Goal: Browse casually: Explore the website without a specific task or goal

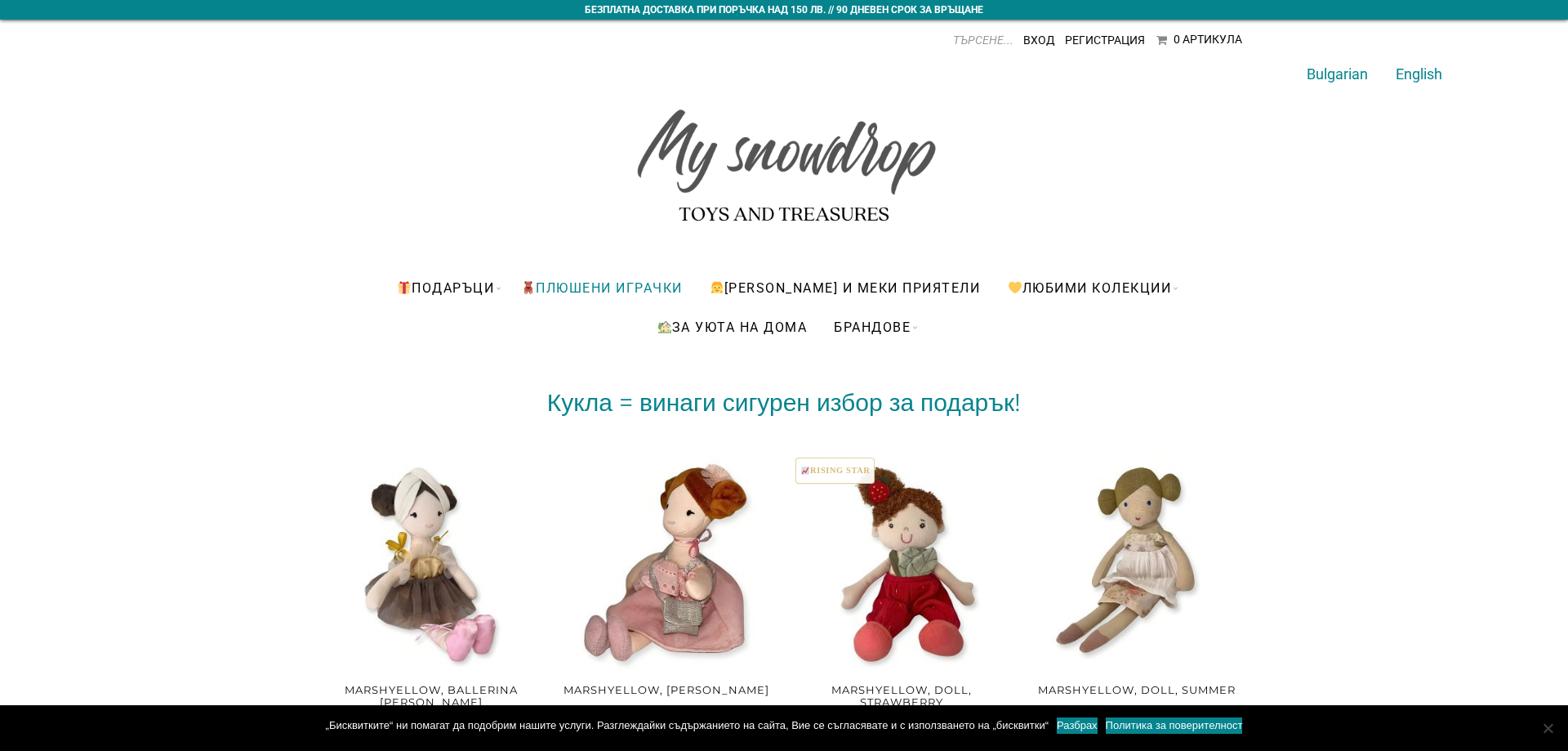
click at [633, 283] on link "ПЛЮШЕНИ ИГРАЧКИ" at bounding box center [601, 287] width 186 height 39
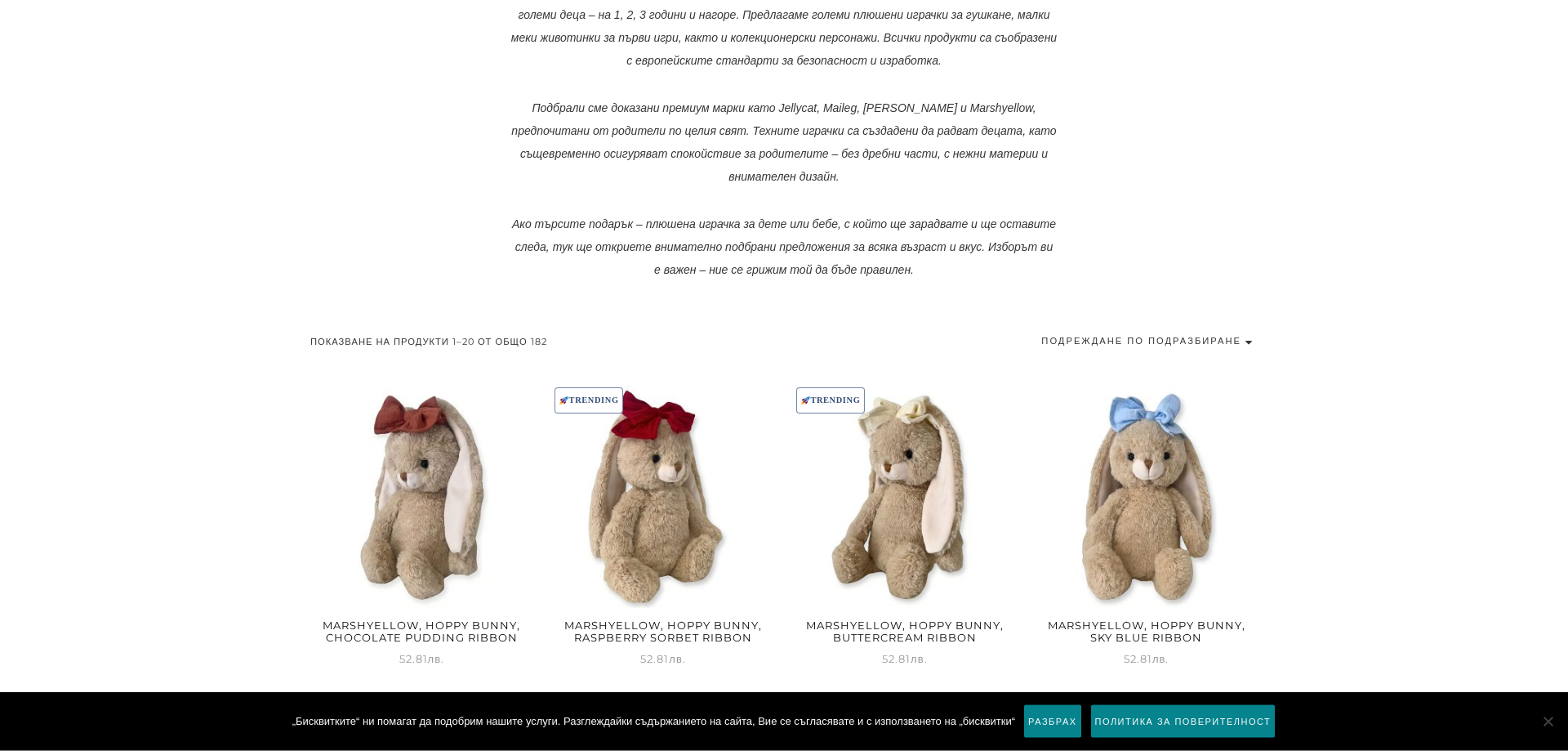
scroll to position [633, 0]
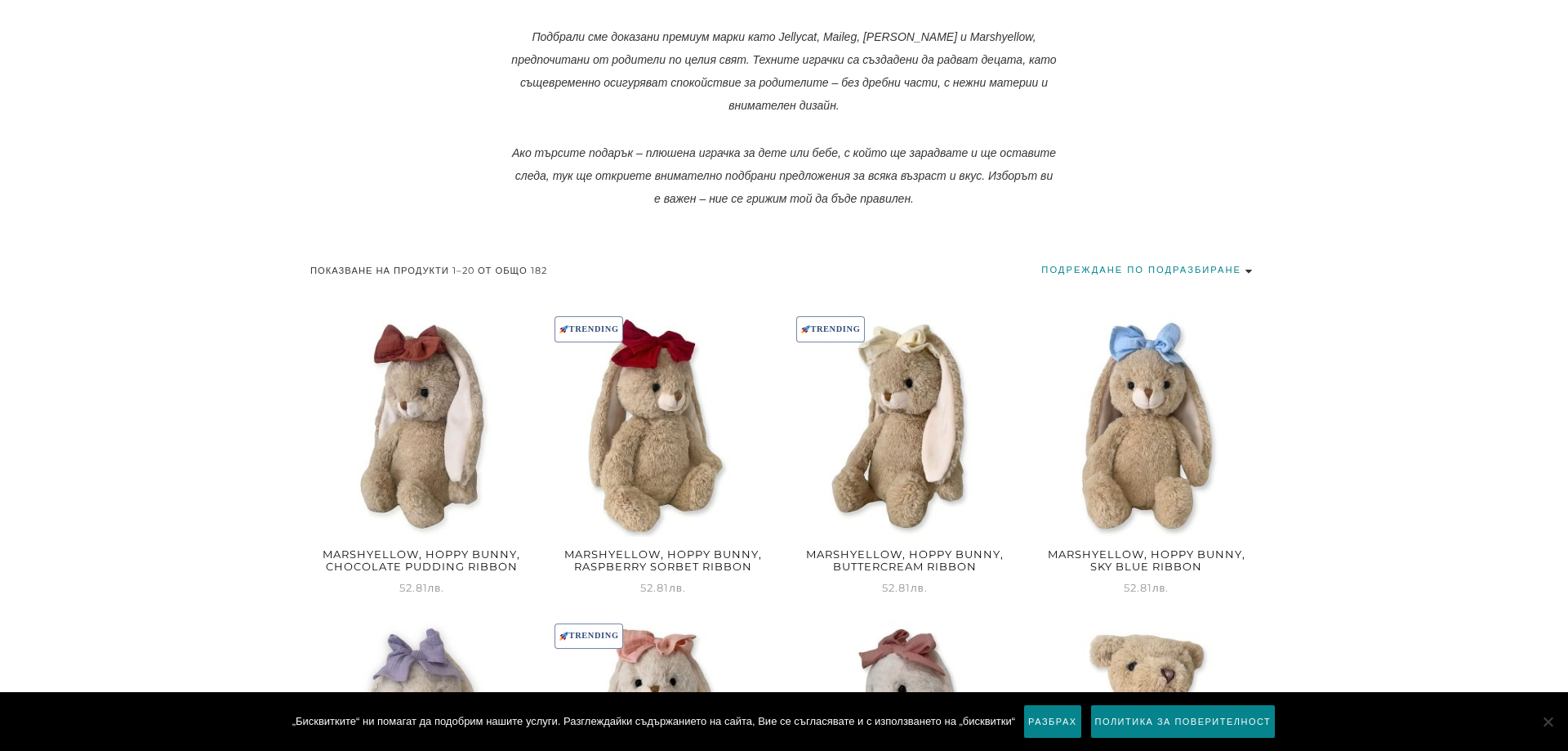
click at [1041, 259] on select "Подреждане по подразбиране Първо най-популярните Сортиране по средна оценка Пър…" at bounding box center [1149, 270] width 216 height 22
select select "price"
click option "Първо най-евтините" at bounding box center [0, 0] width 0 height 0
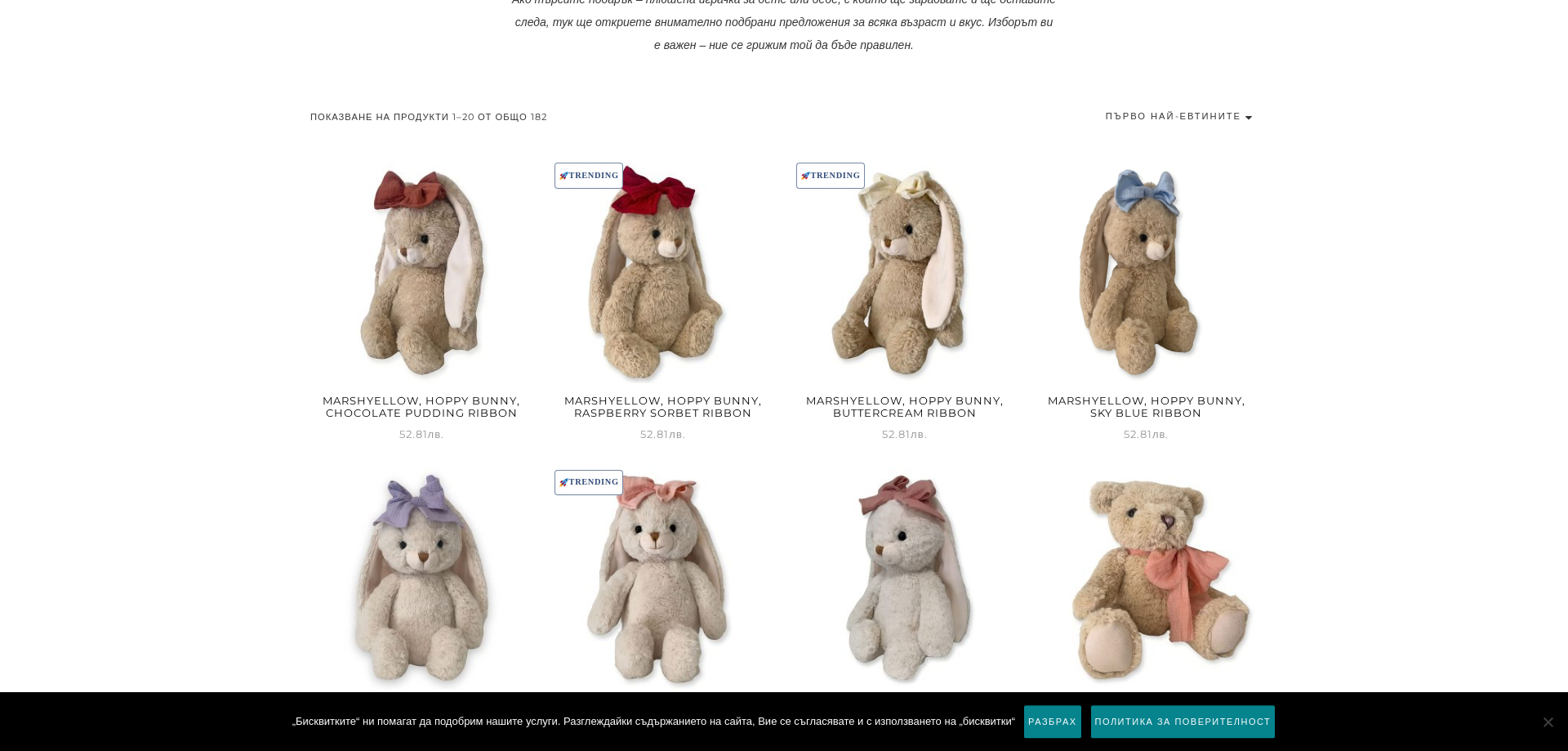
scroll to position [800, 0]
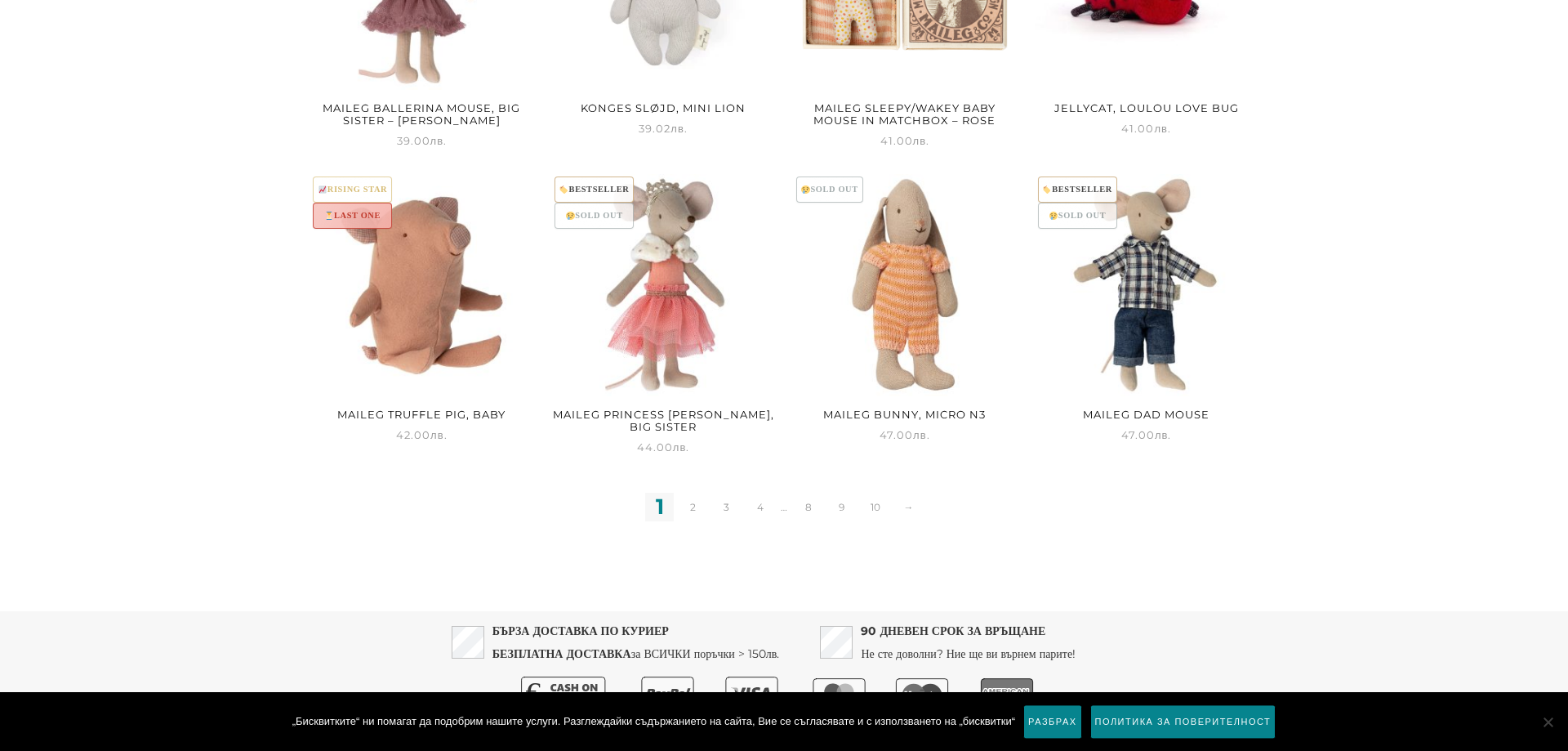
scroll to position [2026, 0]
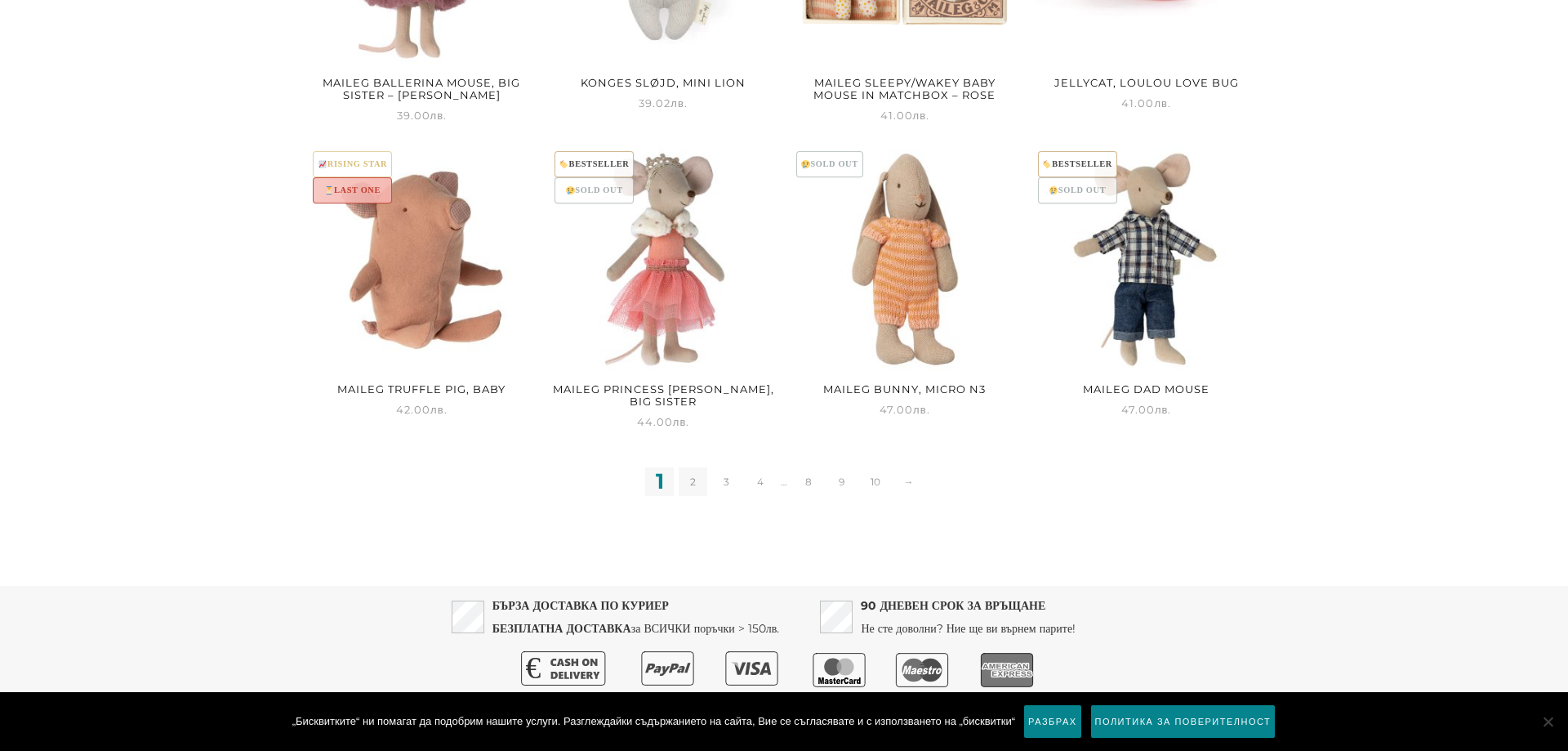
click at [690, 488] on link "2" at bounding box center [693, 481] width 29 height 29
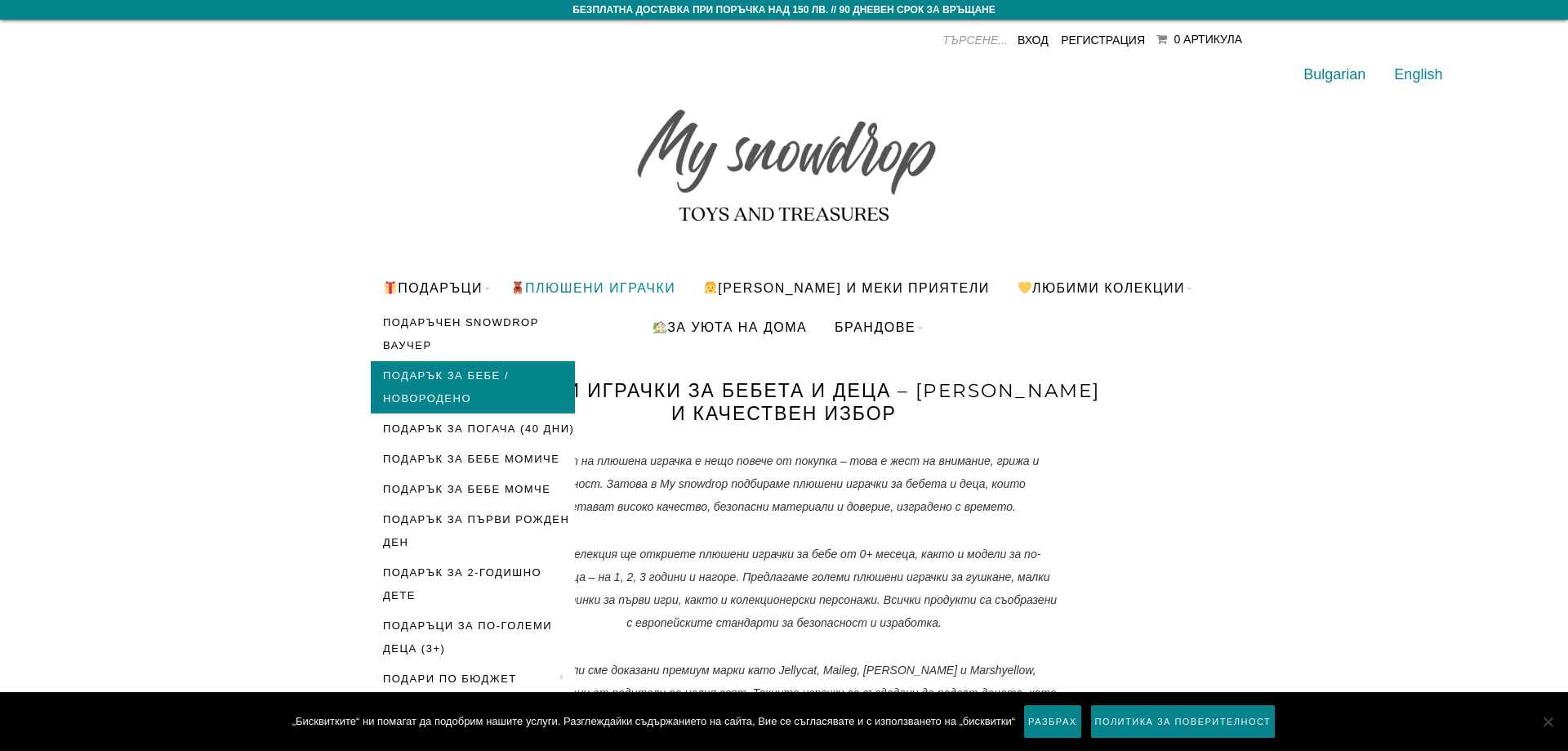
click at [518, 378] on link "Подарък за бебе / новородено" at bounding box center [473, 387] width 205 height 52
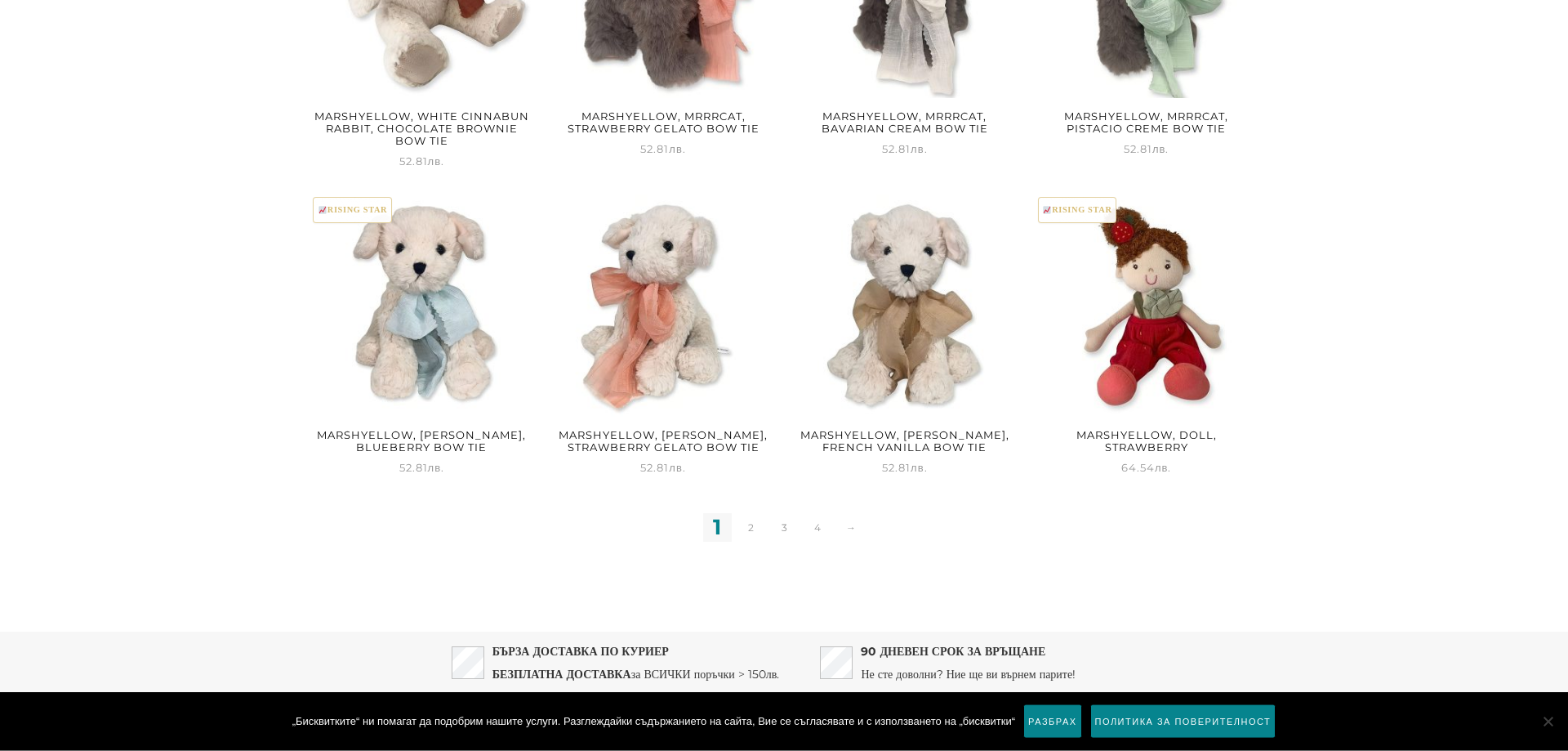
scroll to position [2084, 0]
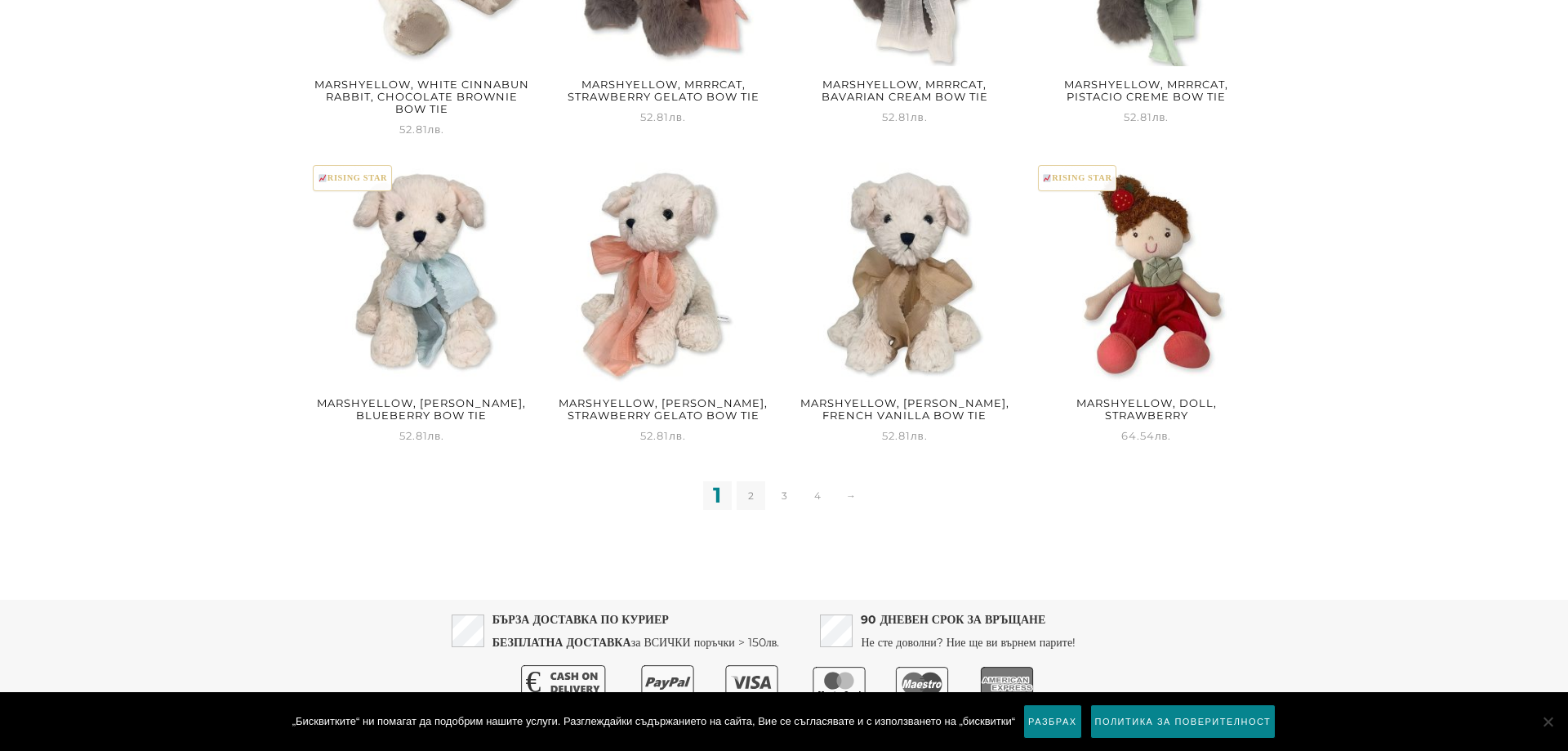
click at [756, 493] on link "2" at bounding box center [751, 495] width 29 height 29
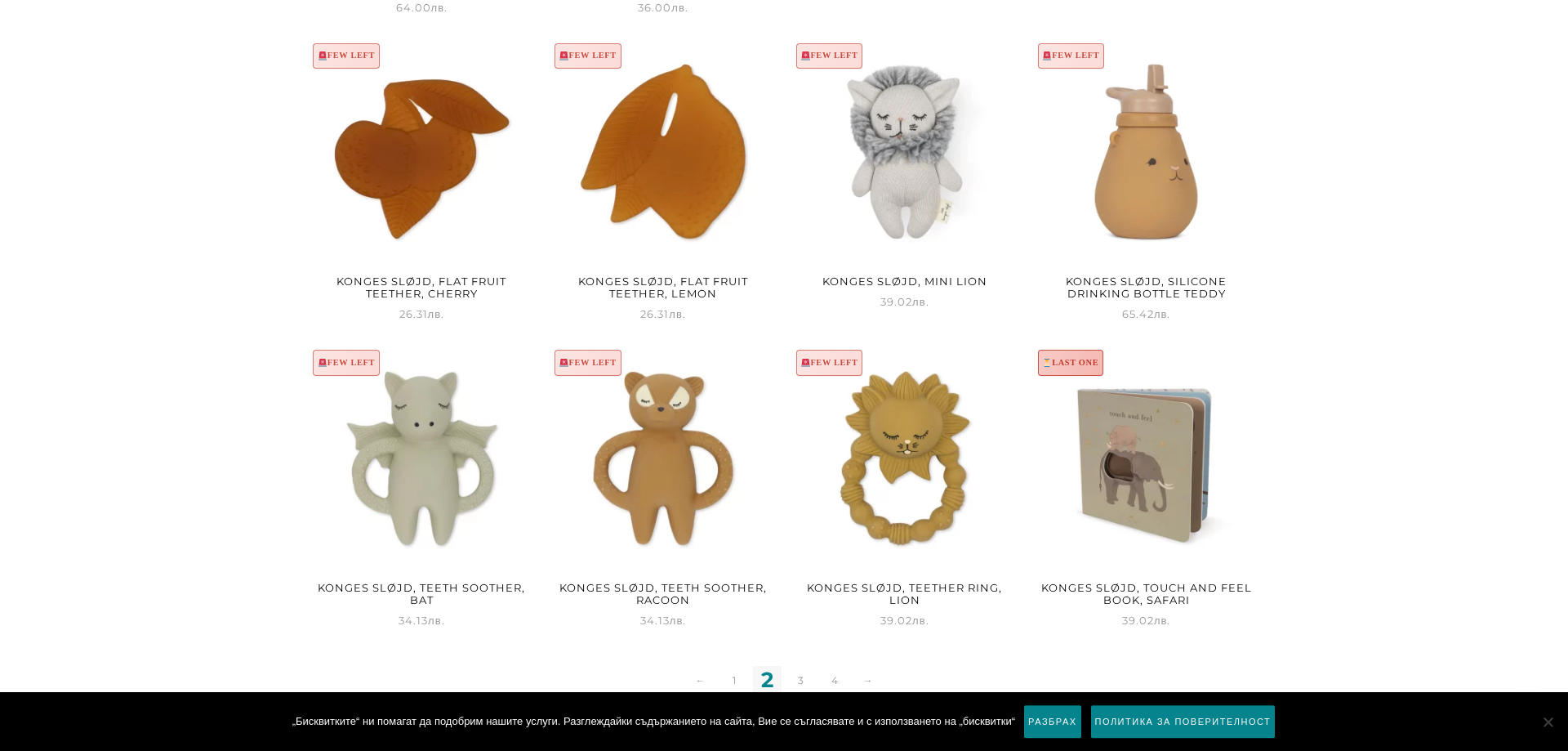
scroll to position [2073, 0]
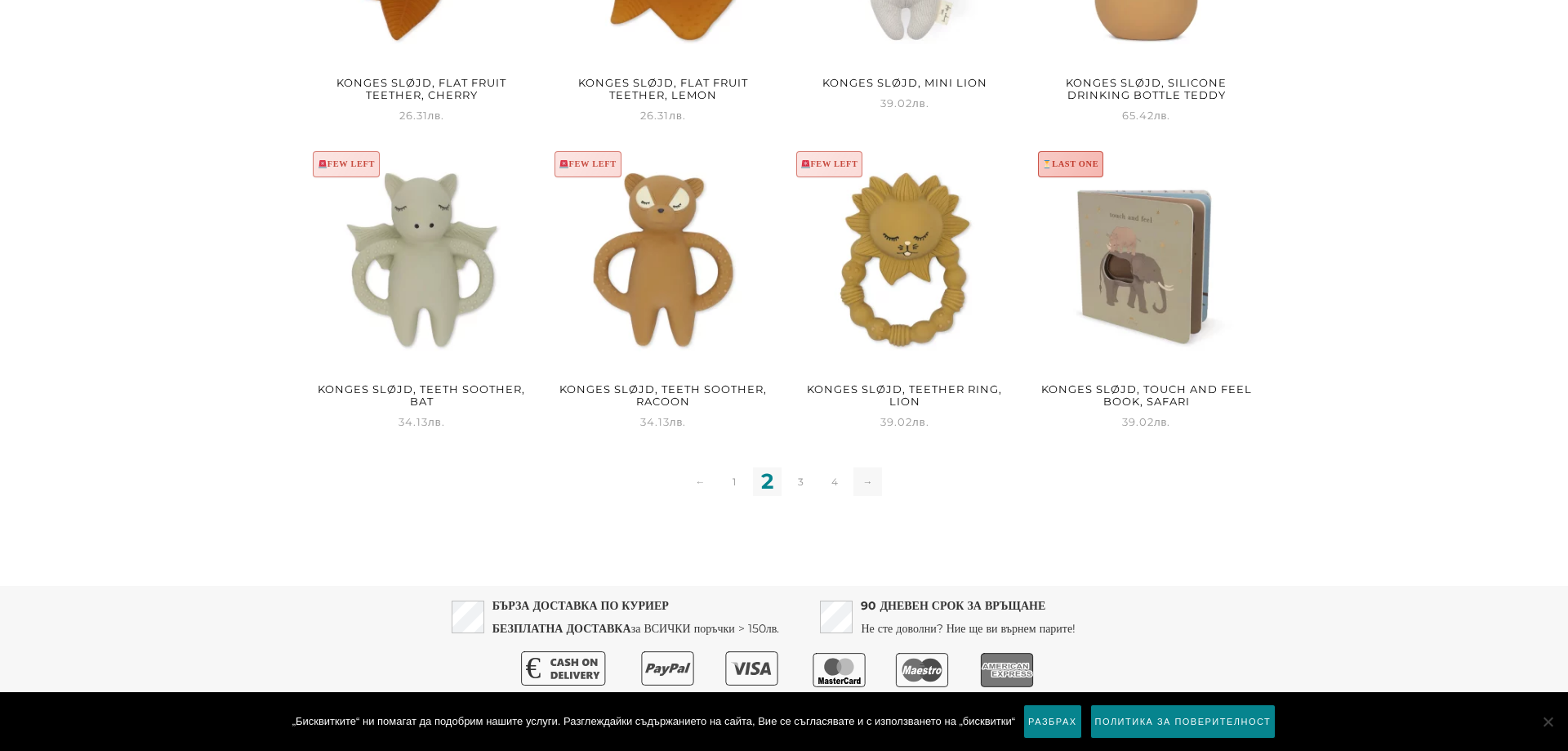
click at [877, 486] on link "→" at bounding box center [867, 481] width 29 height 29
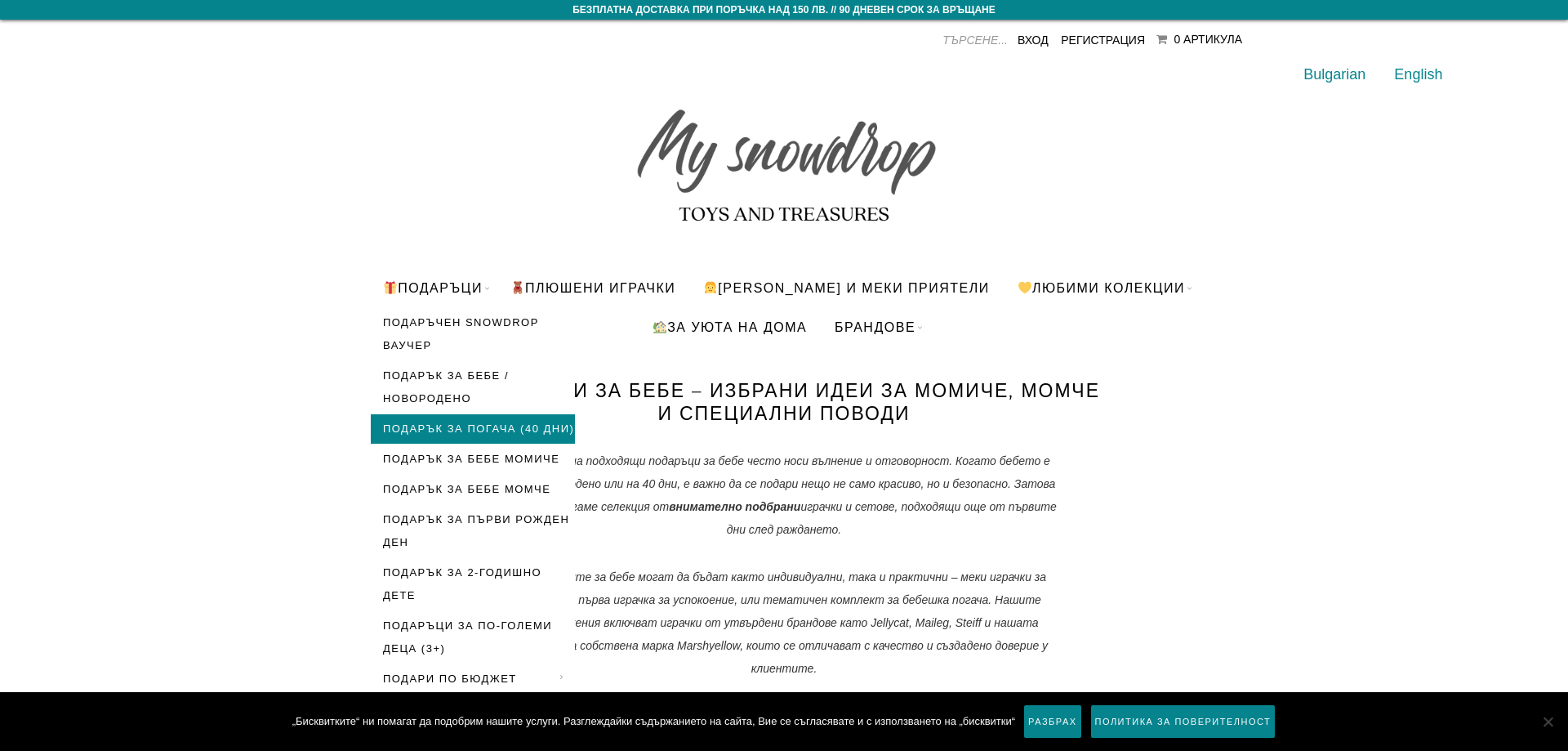
click at [485, 429] on link "Подарък за погача (40 дни)" at bounding box center [473, 429] width 205 height 30
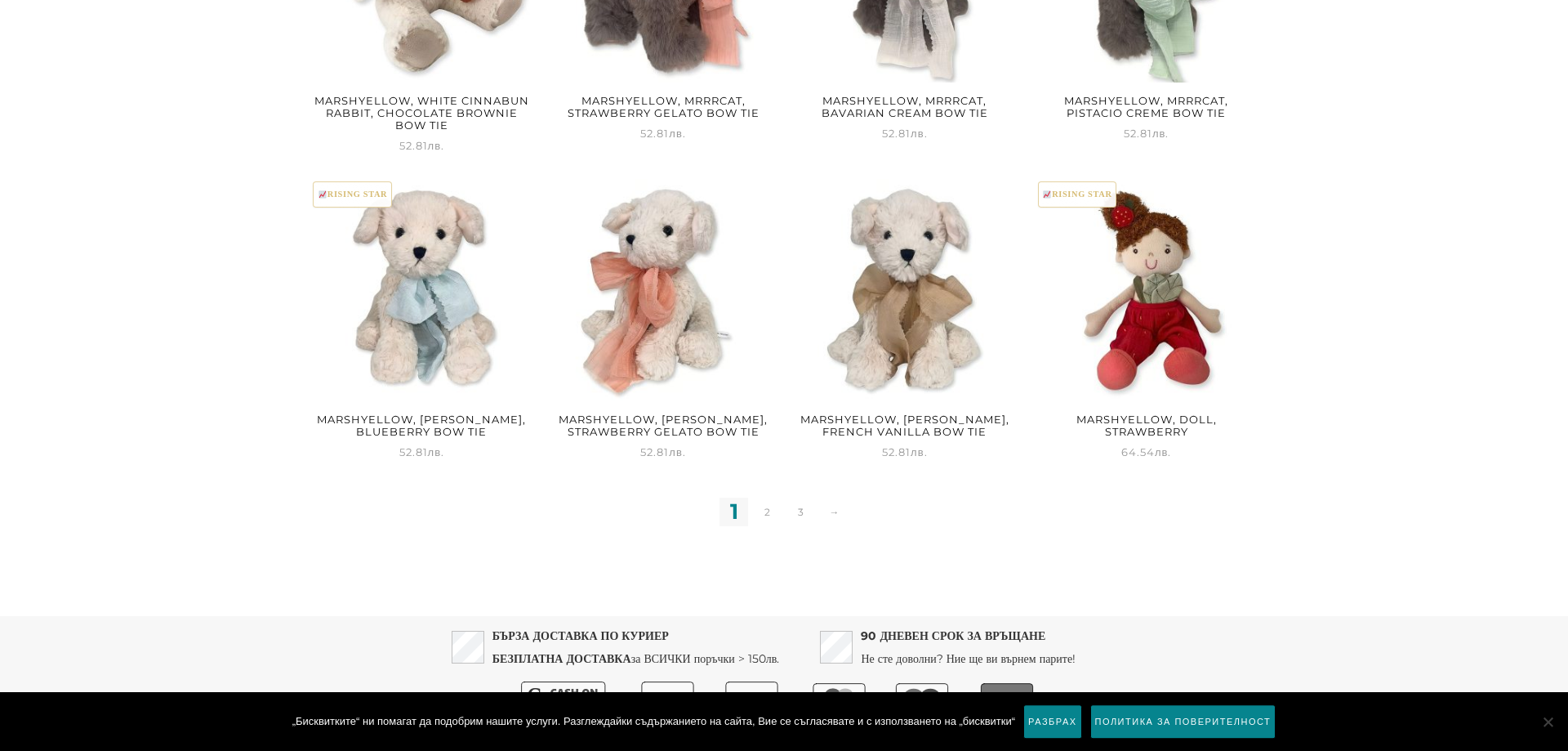
scroll to position [1981, 0]
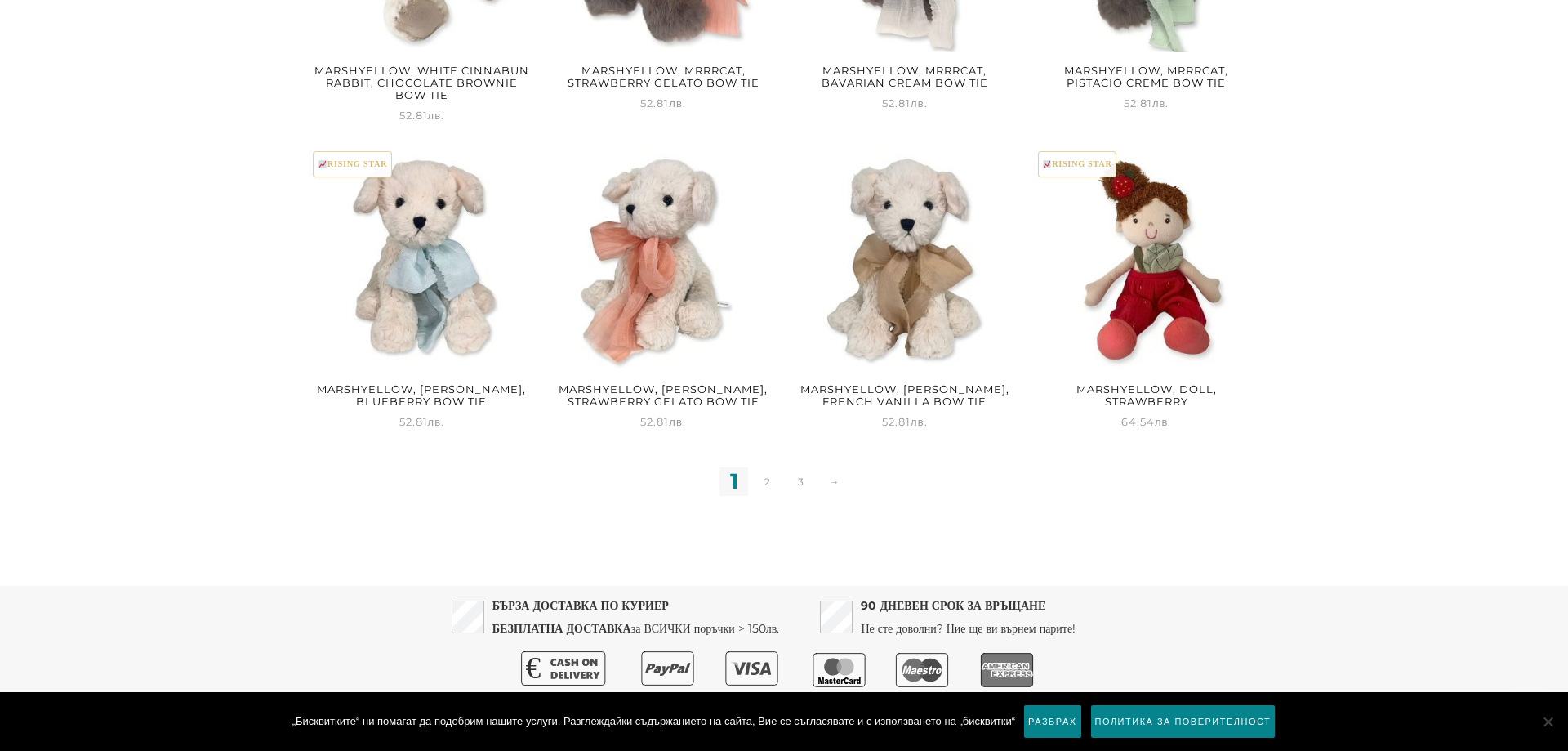
click at [781, 478] on ul "1 2 3 →" at bounding box center [784, 481] width 134 height 29
click at [802, 484] on link "3" at bounding box center [800, 481] width 29 height 29
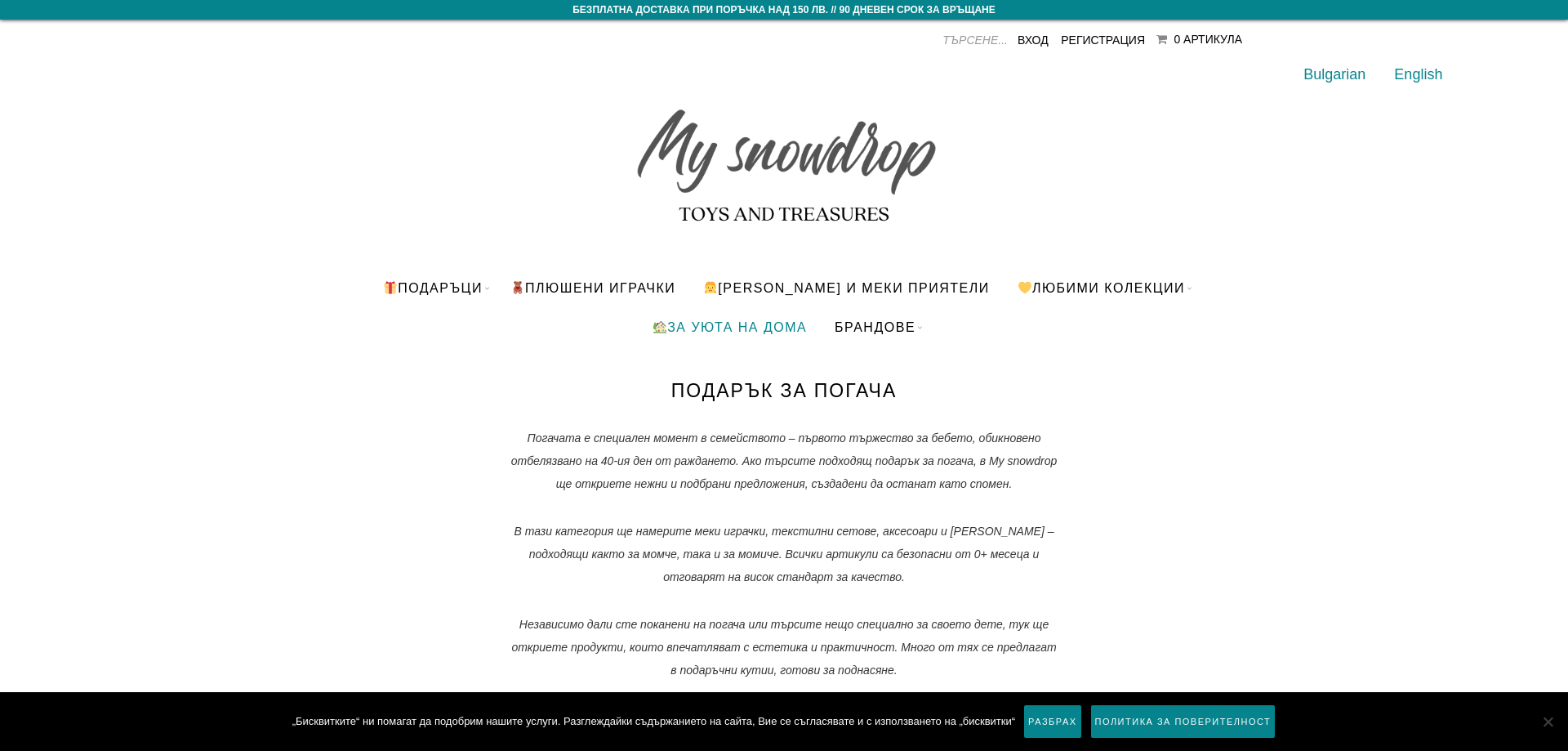
click at [765, 323] on link "За уюта на дома" at bounding box center [730, 327] width 179 height 39
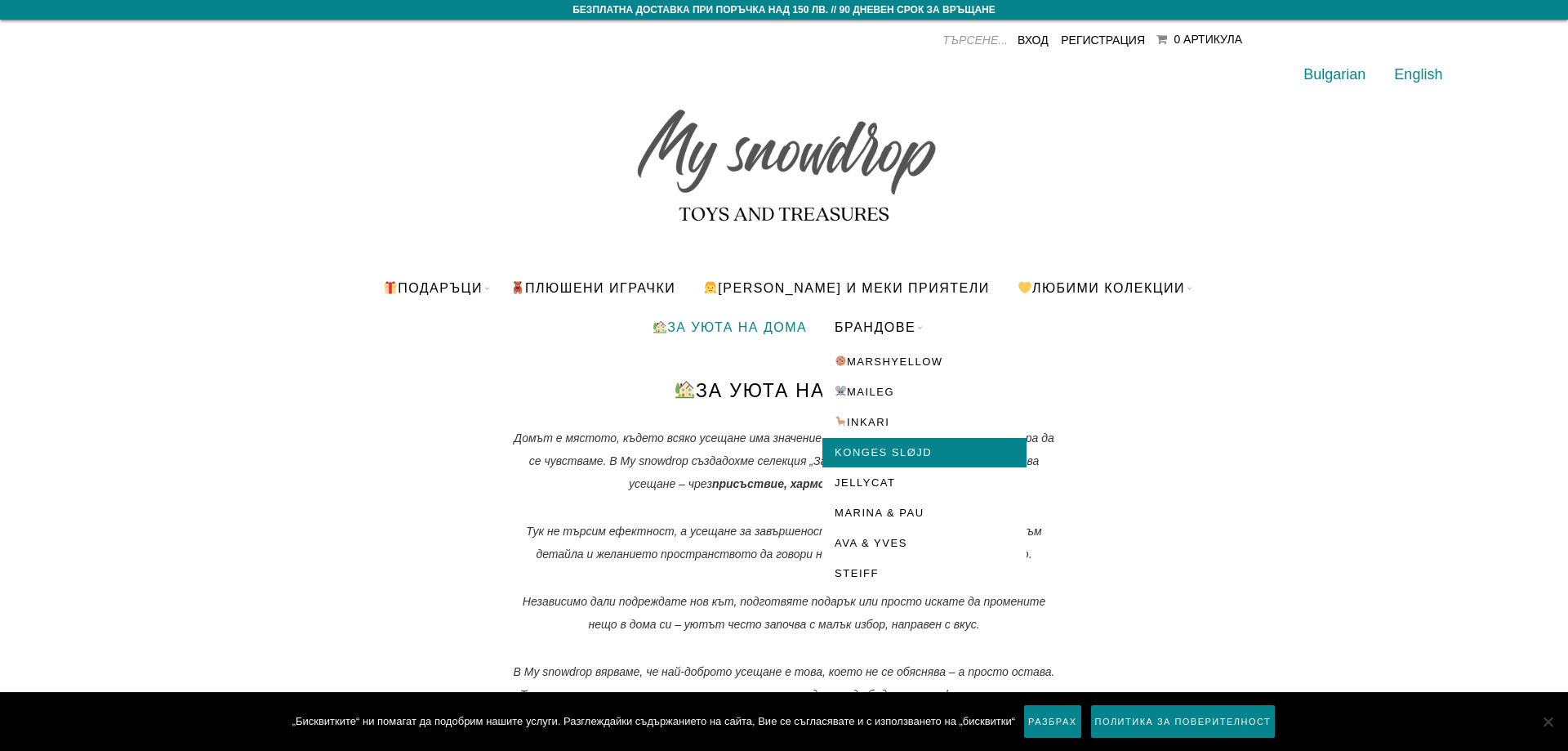
click at [901, 445] on link "Konges Sløjd" at bounding box center [925, 453] width 205 height 30
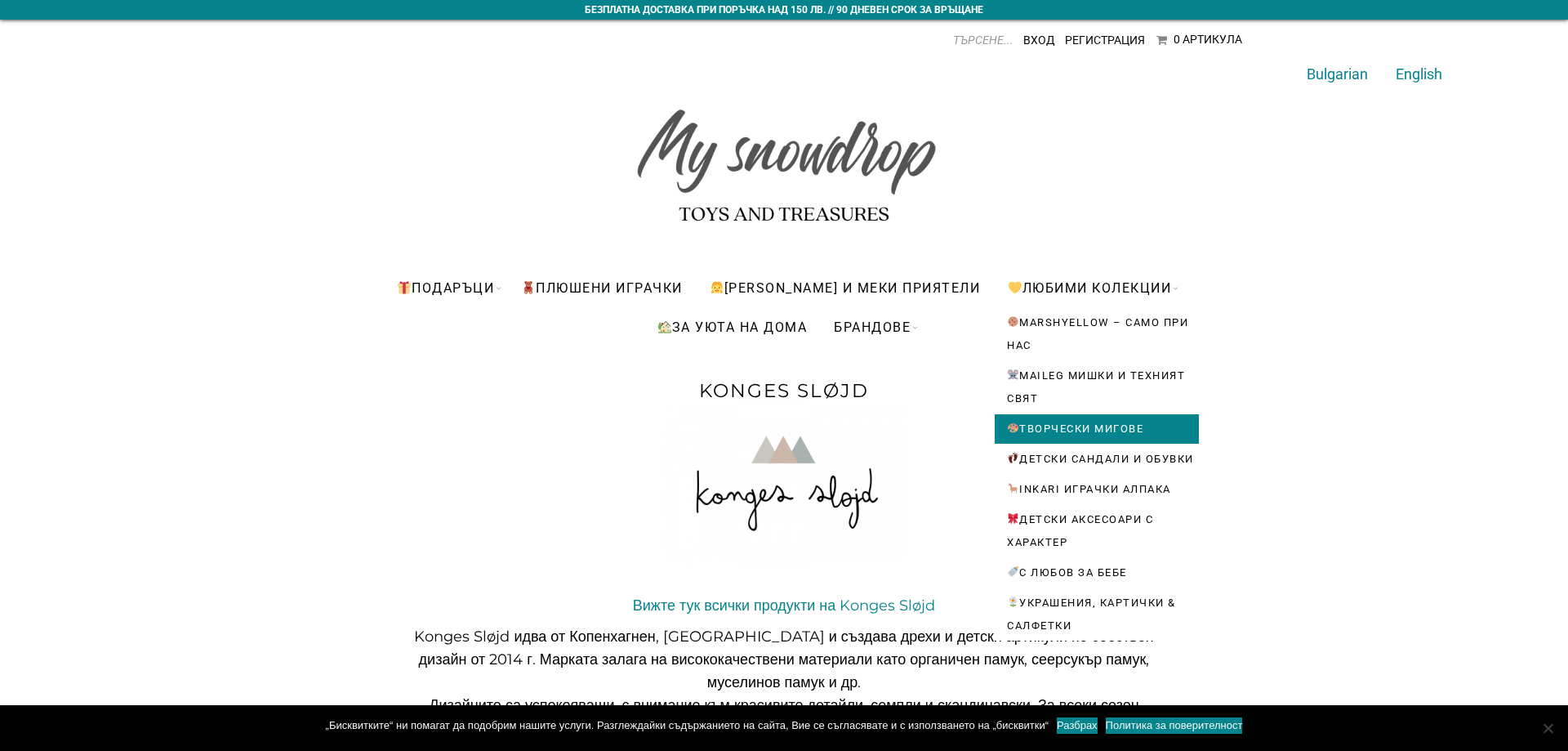
scroll to position [84, 0]
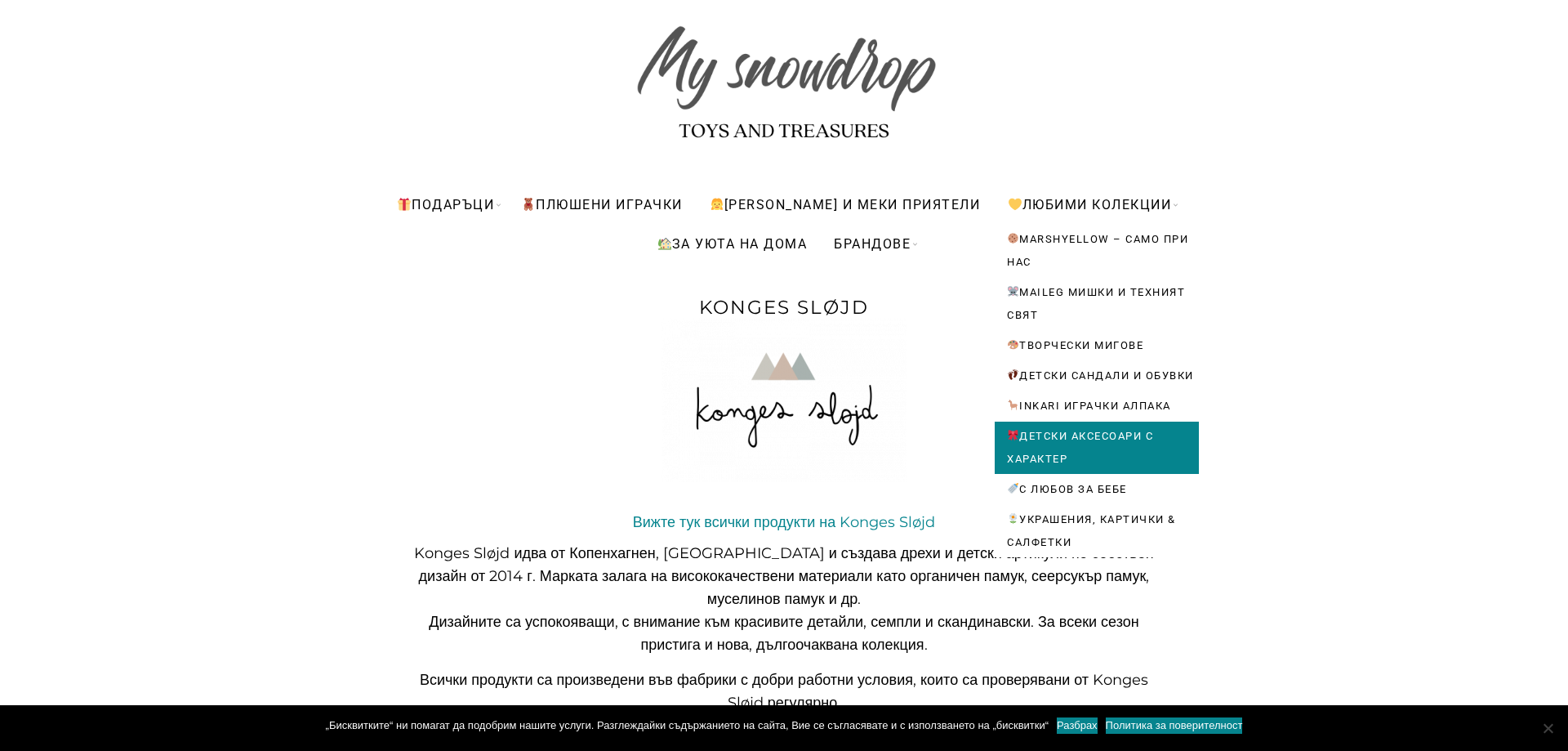
click at [1071, 469] on link "Детски аксесоари с характер" at bounding box center [1097, 447] width 205 height 52
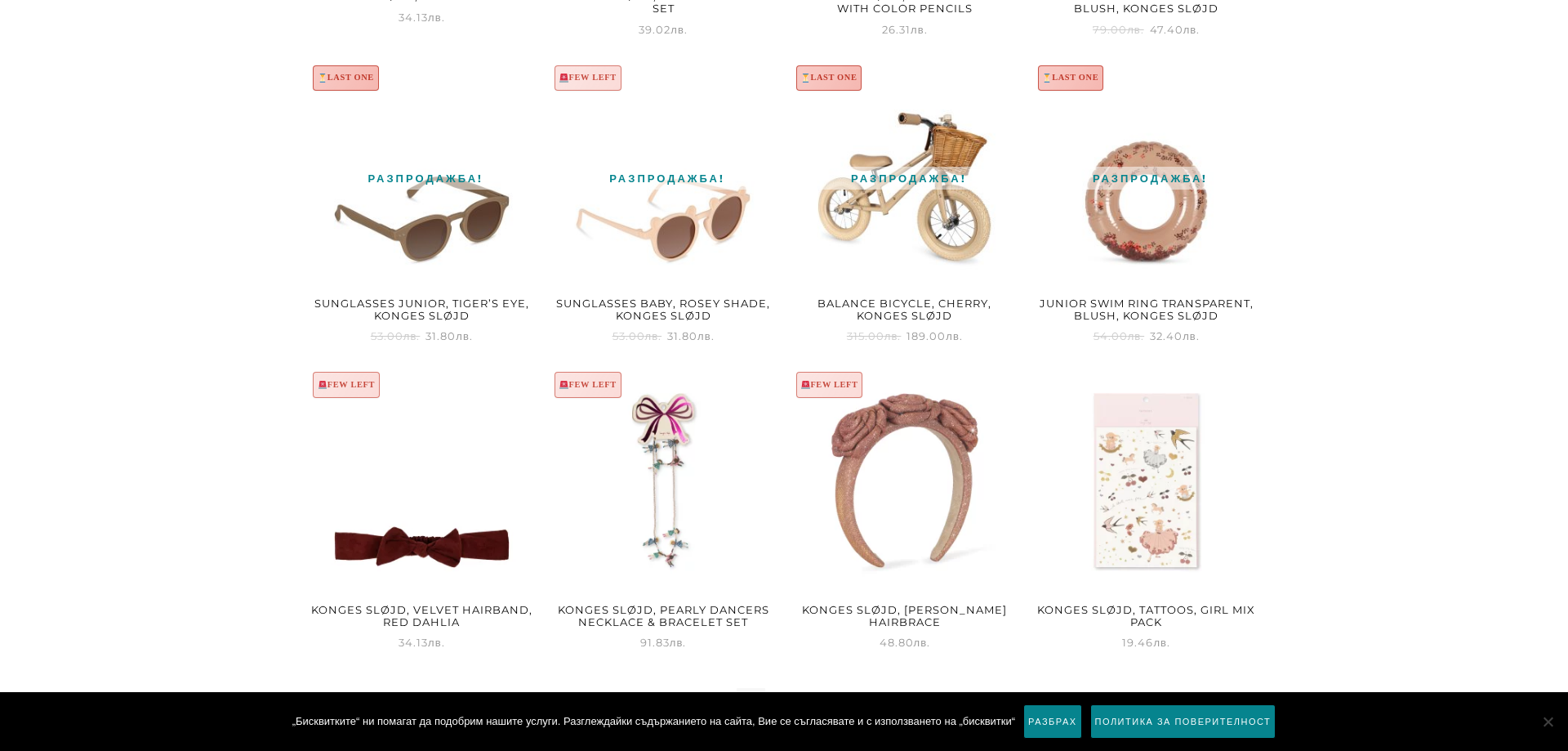
scroll to position [1971, 0]
